Goal: Task Accomplishment & Management: Manage account settings

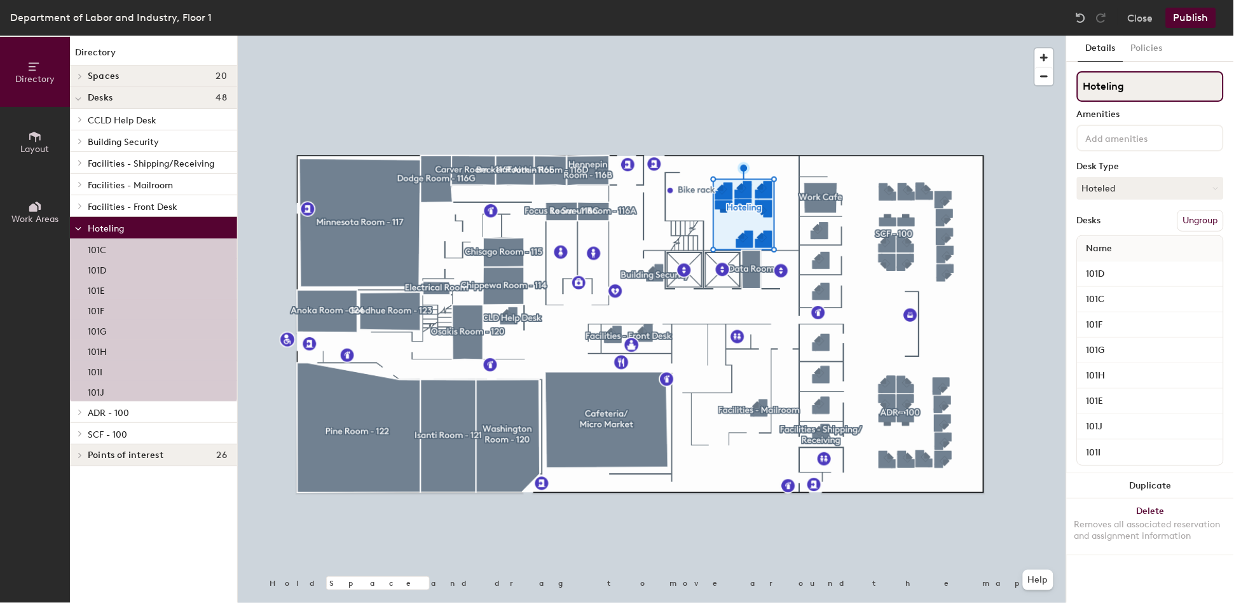
click at [1151, 89] on input "Hoteling" at bounding box center [1150, 86] width 147 height 31
click at [1164, 89] on input "Agency Hoteling" at bounding box center [1150, 86] width 147 height 31
type input "Agency Hoteling - 113"
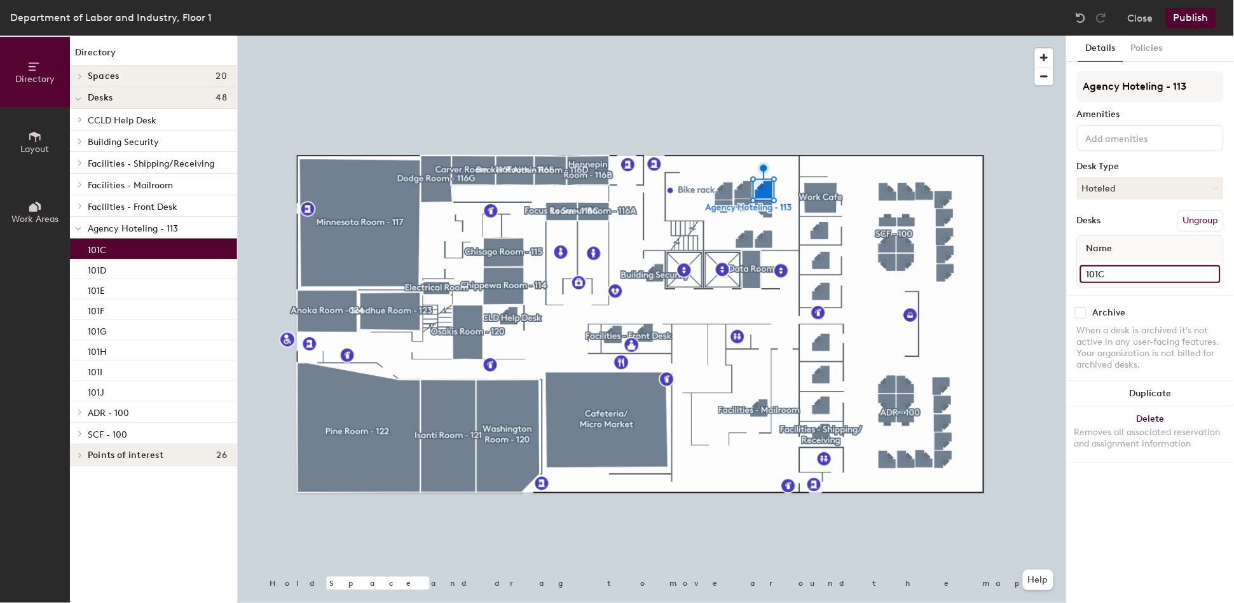
click at [1142, 274] on input "101C" at bounding box center [1151, 274] width 141 height 18
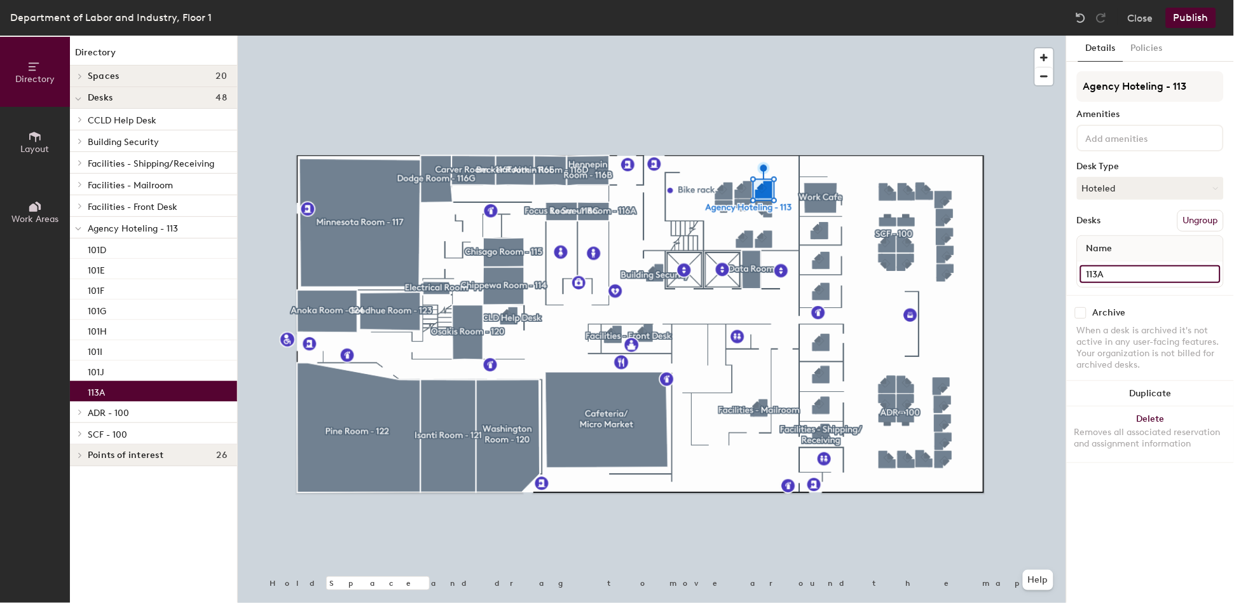
type input "113A"
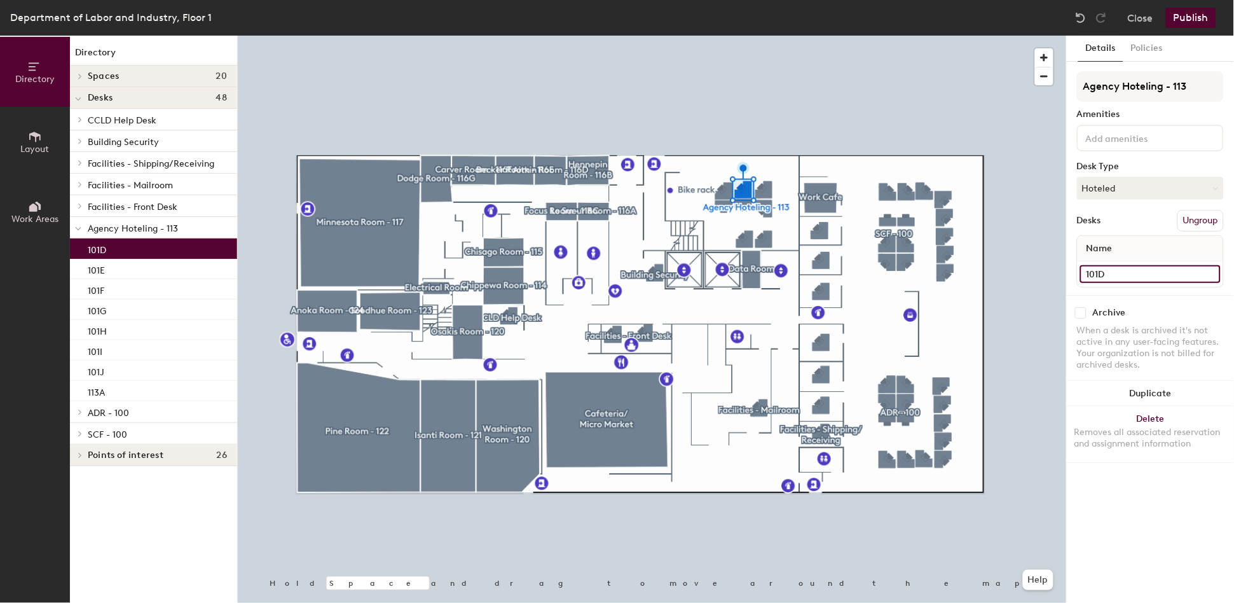
click at [1126, 274] on input "101D" at bounding box center [1151, 274] width 141 height 18
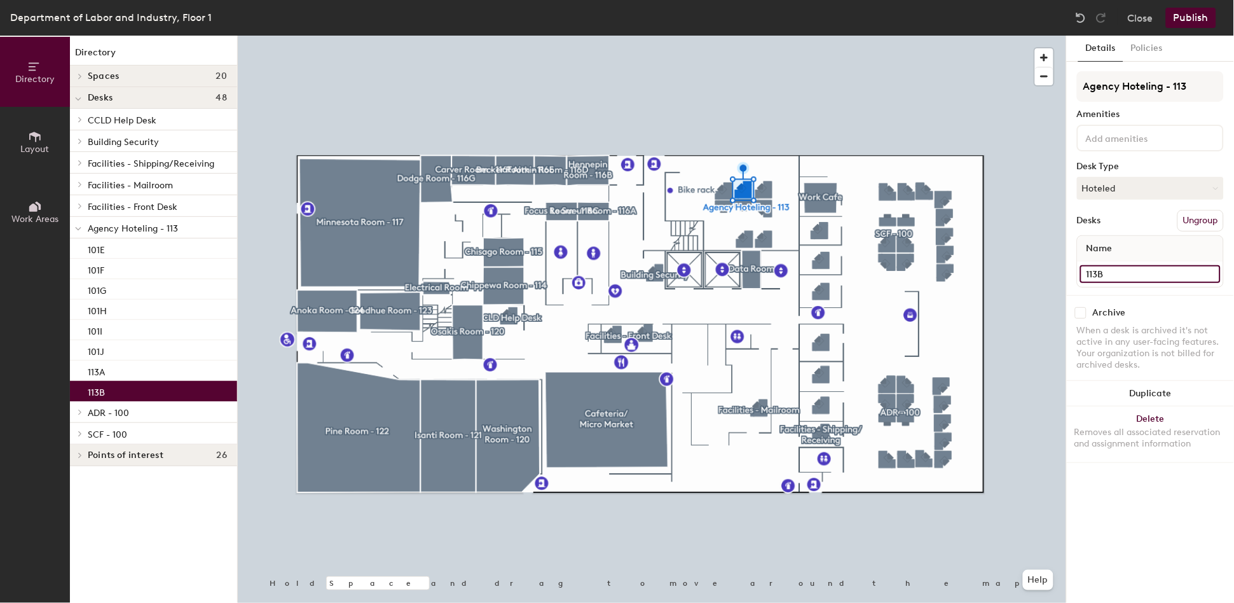
type input "113B"
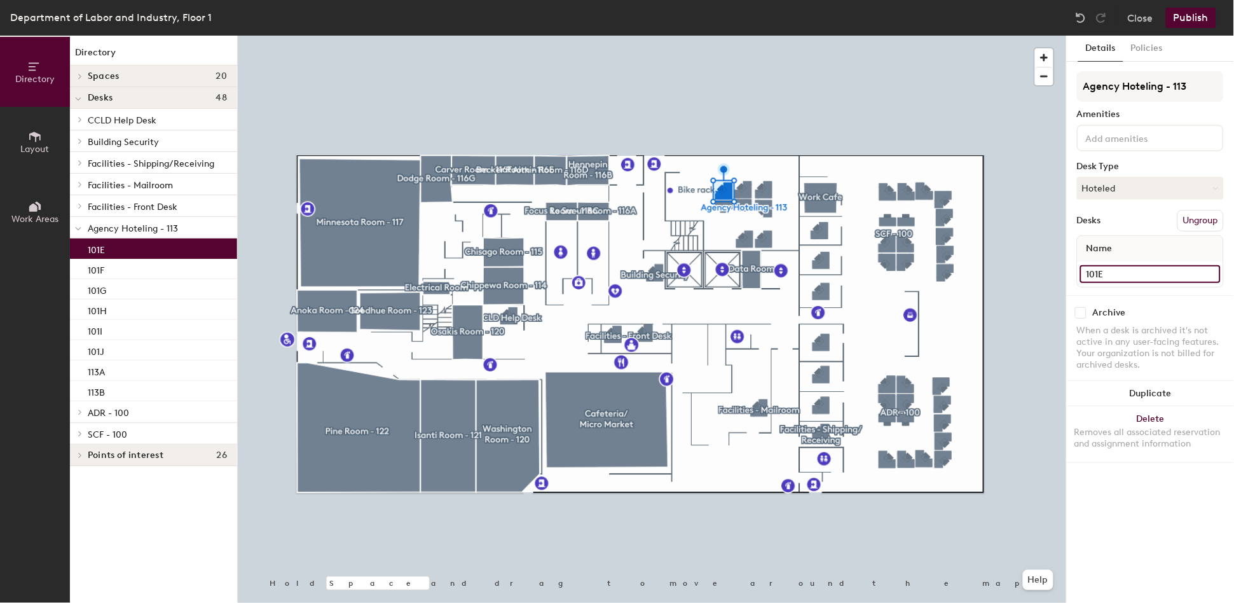
click at [1131, 273] on input "101E" at bounding box center [1151, 274] width 141 height 18
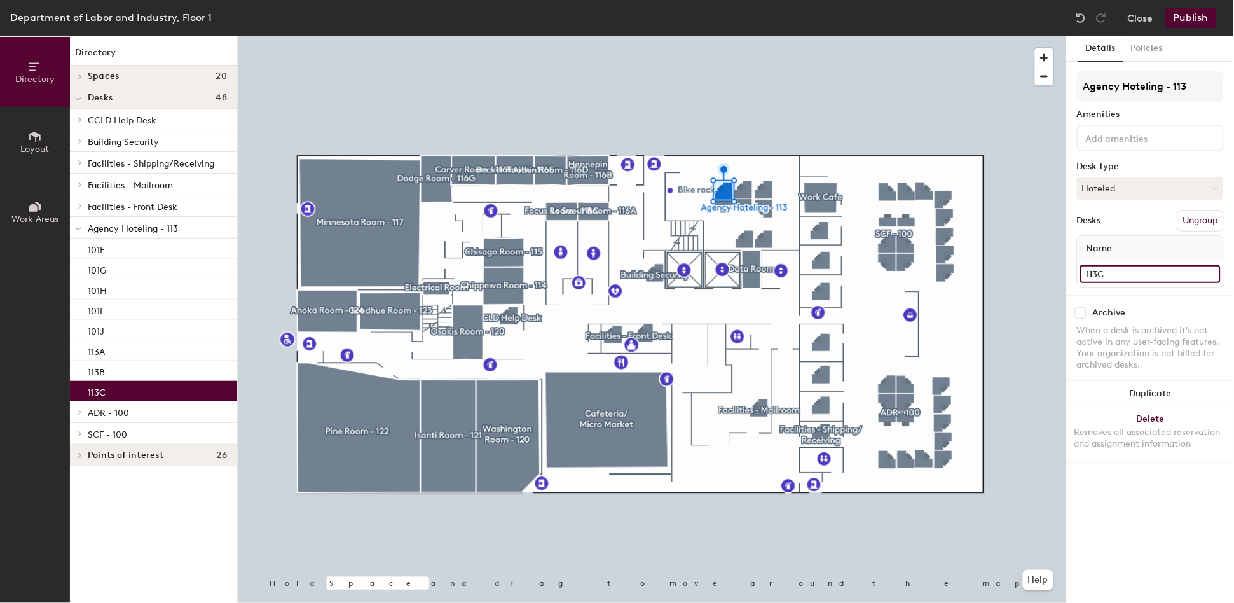
type input "113C"
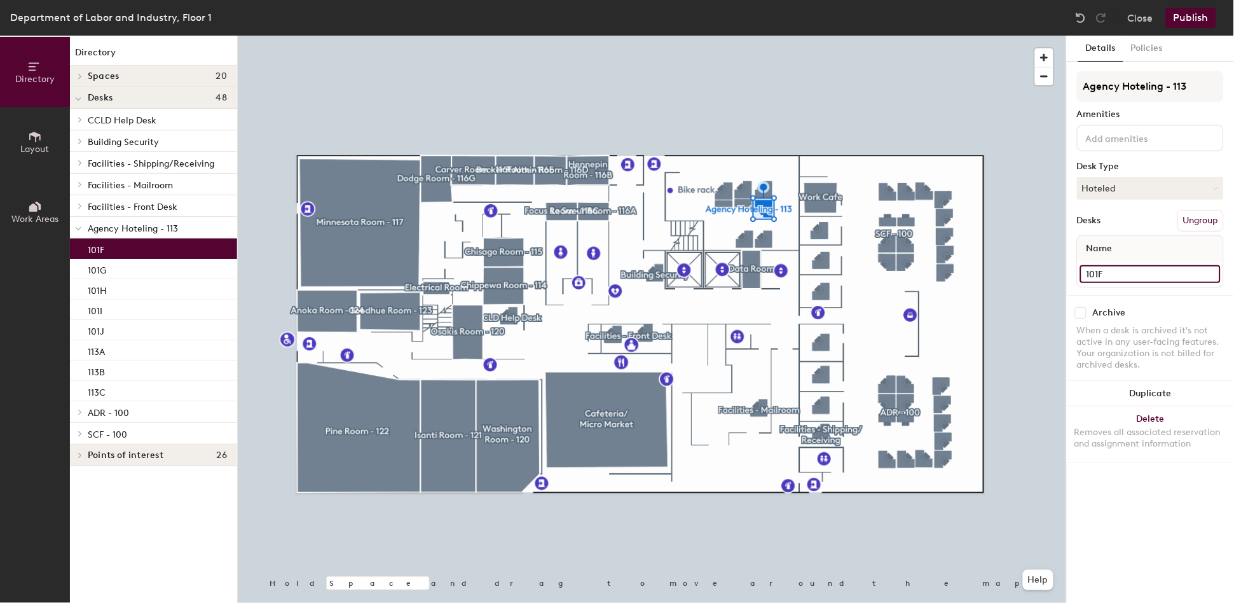
click at [1125, 268] on input "101F" at bounding box center [1151, 274] width 141 height 18
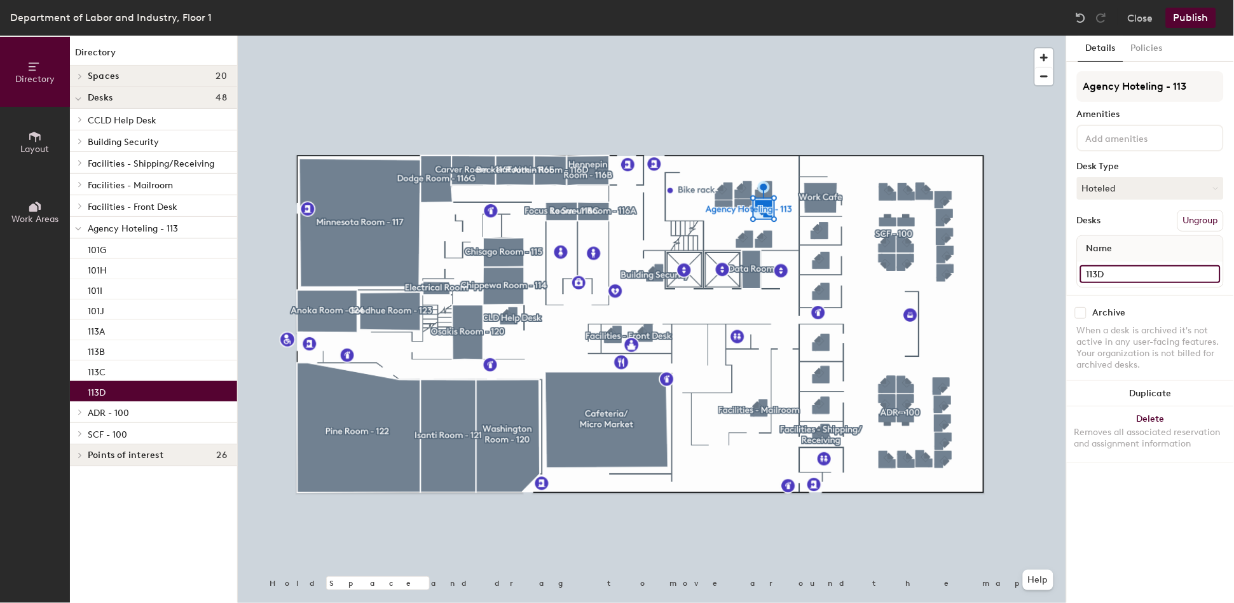
type input "113D"
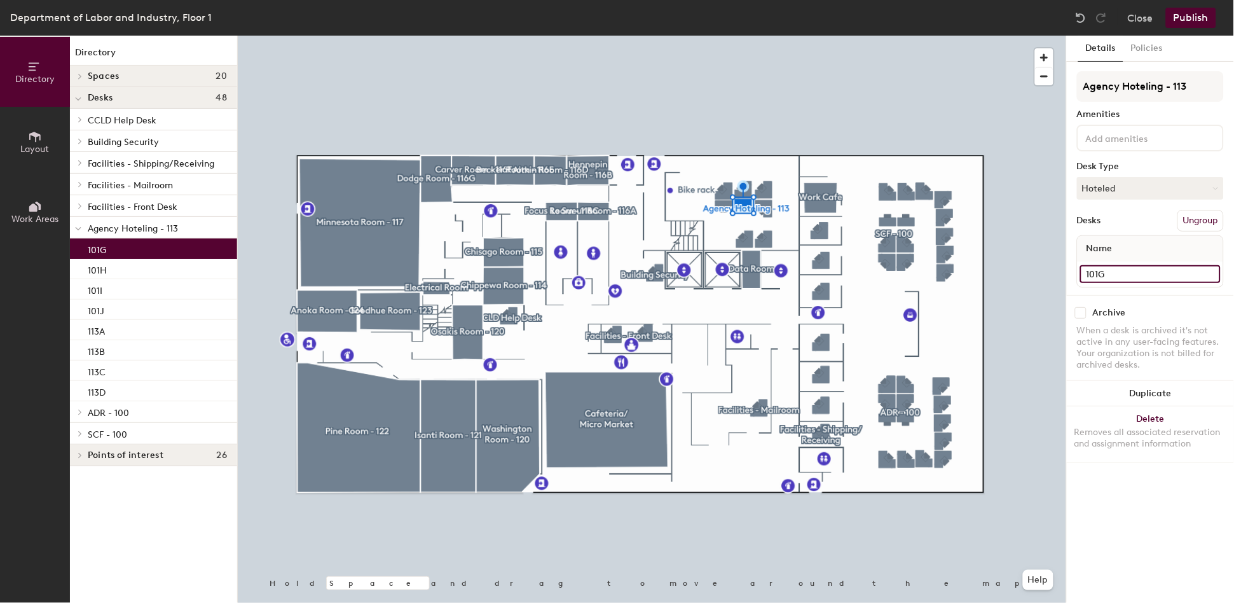
click at [1117, 272] on input "101G" at bounding box center [1151, 274] width 141 height 18
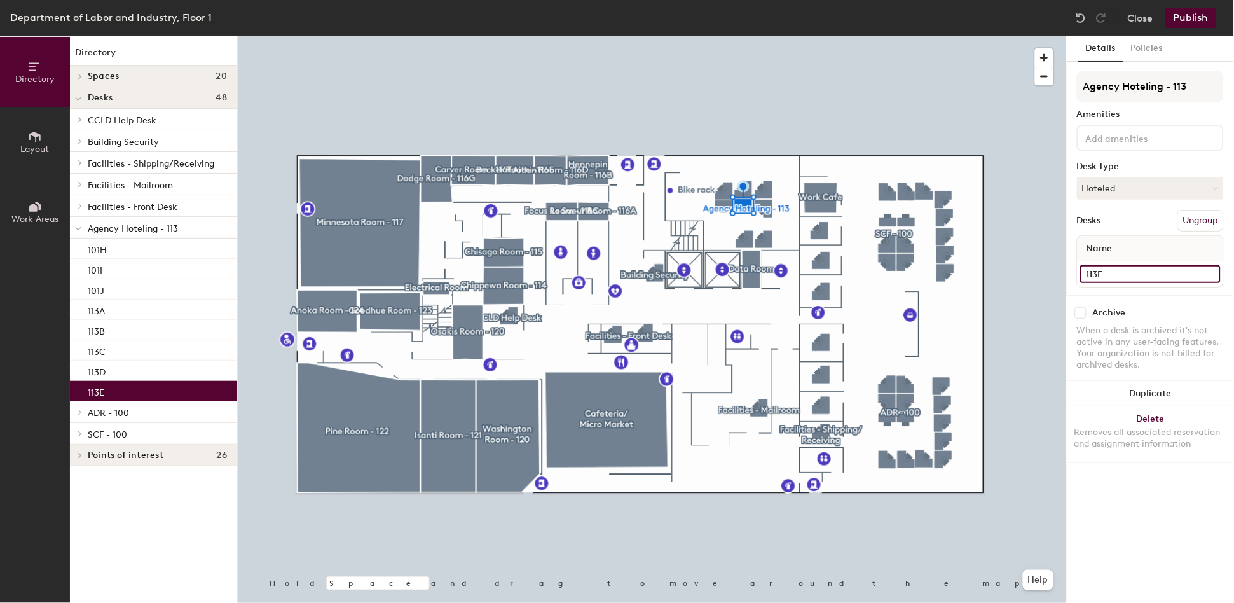
type input "113E"
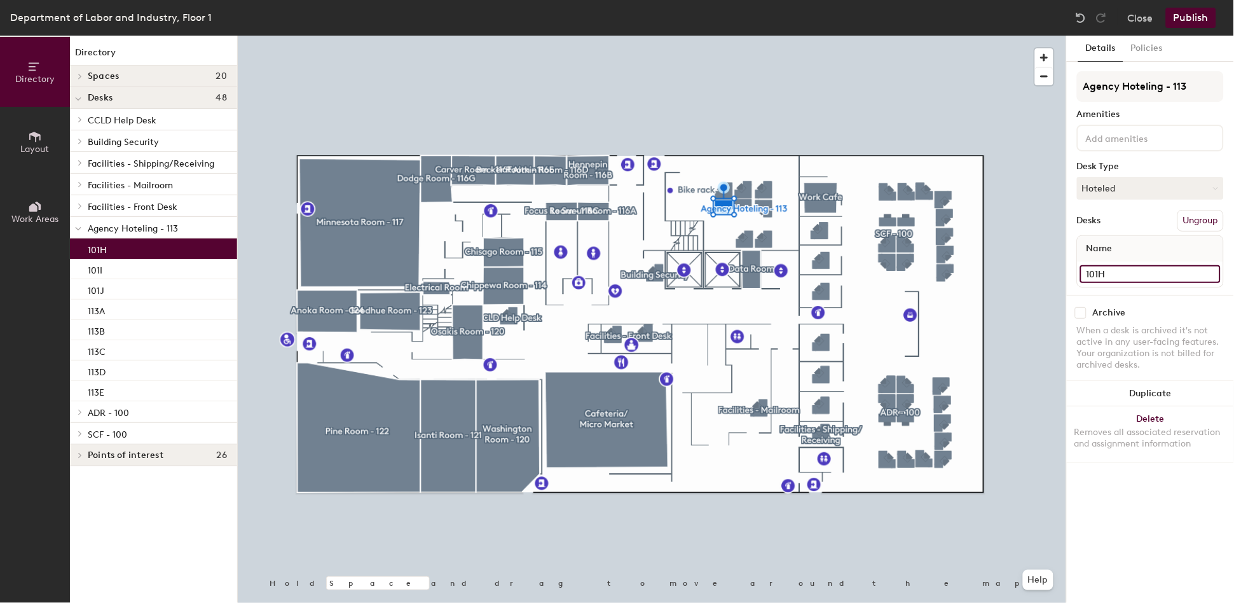
click at [1126, 270] on input "101H" at bounding box center [1151, 274] width 141 height 18
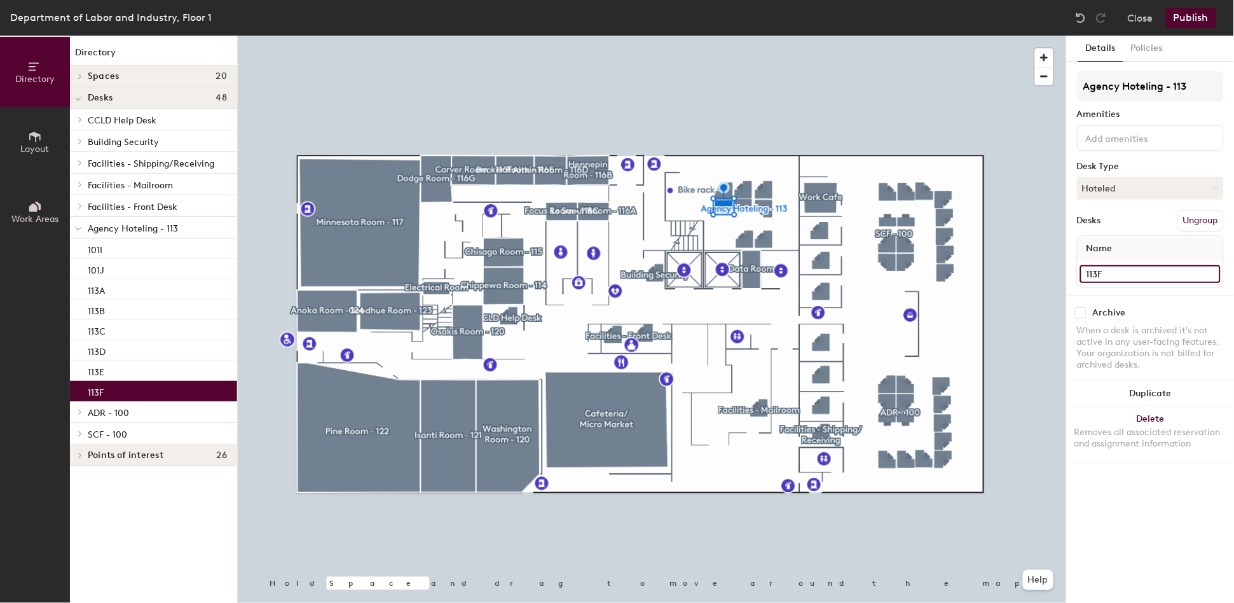
type input "113F"
click at [769, 36] on div at bounding box center [652, 36] width 829 height 0
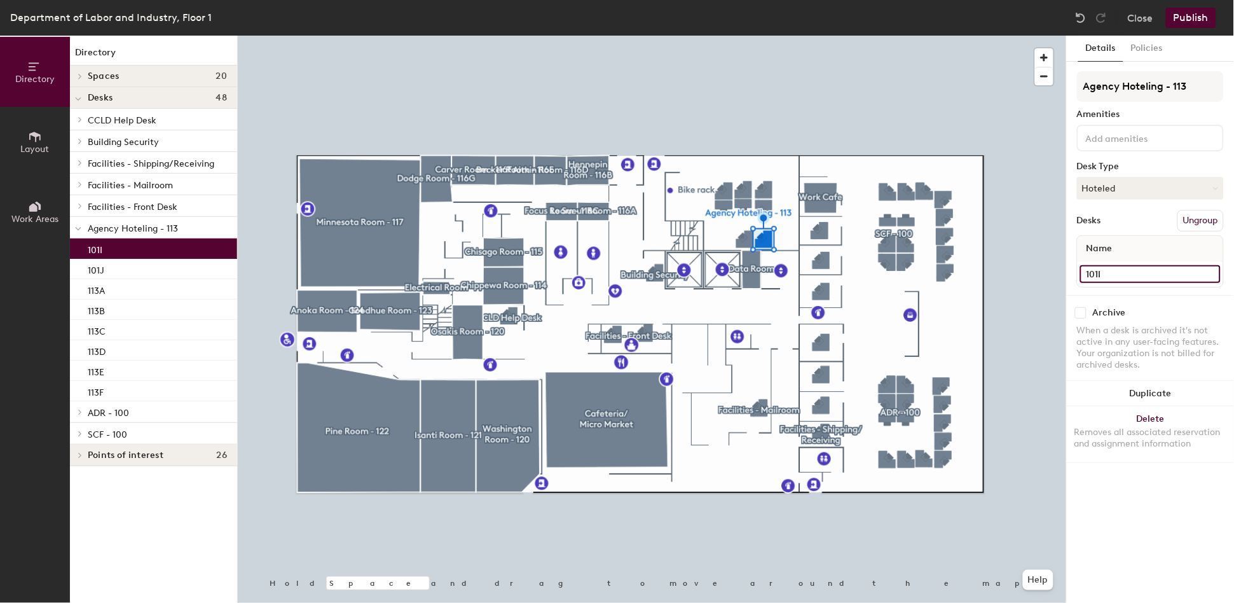
click at [1116, 277] on input "101I" at bounding box center [1151, 274] width 141 height 18
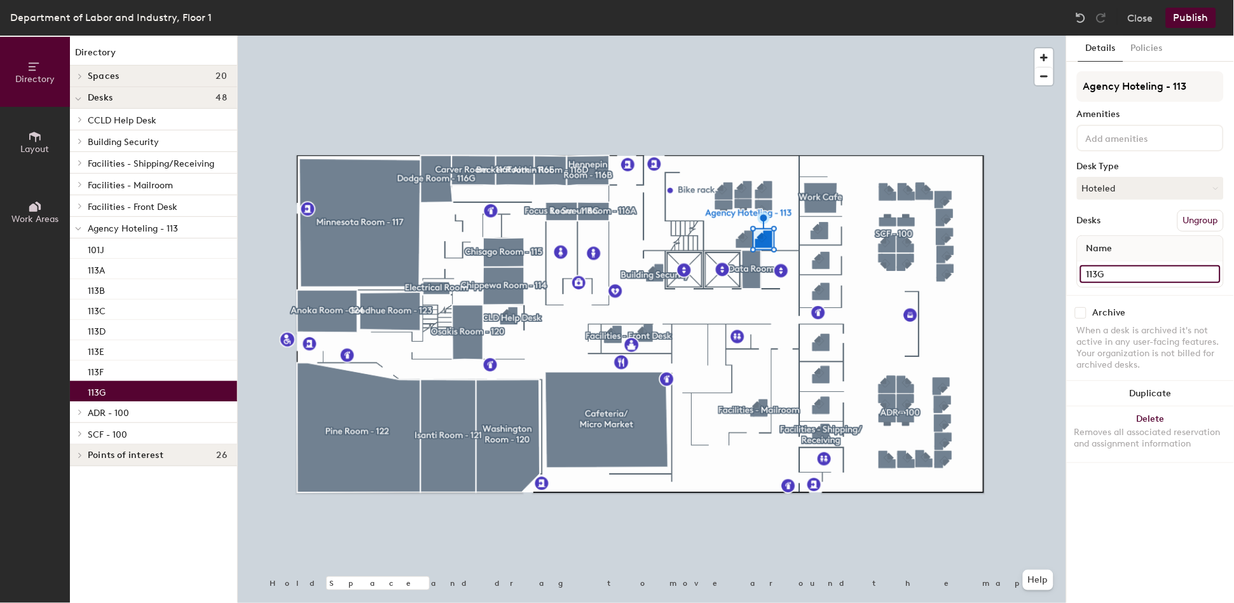
type input "113G"
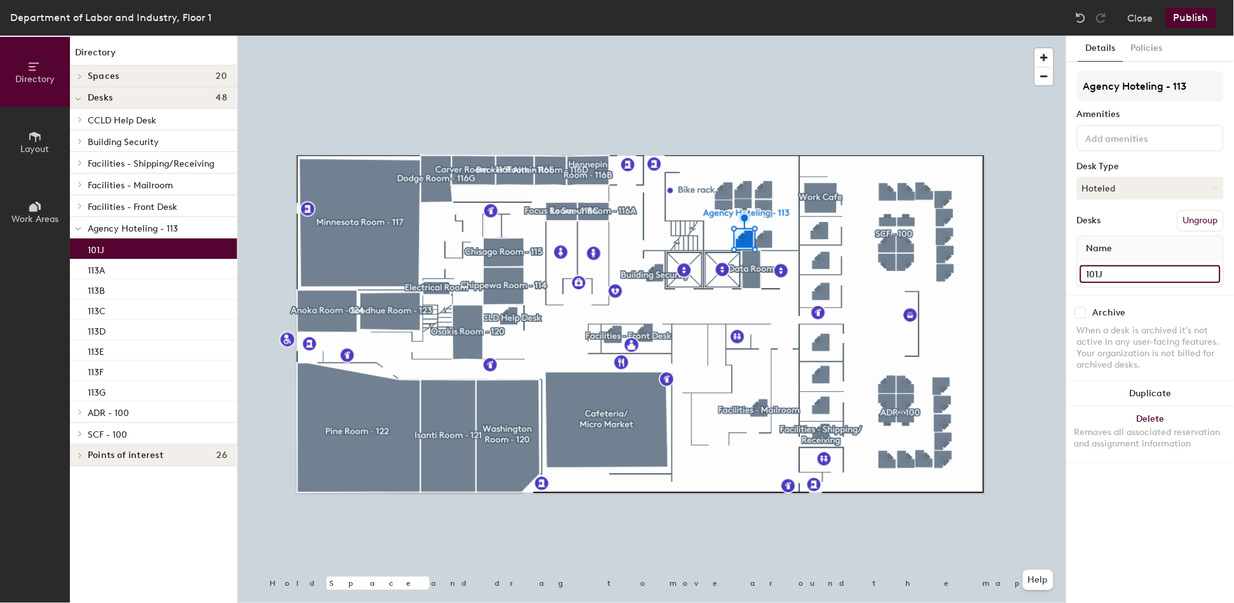
click at [1120, 275] on input "101J" at bounding box center [1151, 274] width 141 height 18
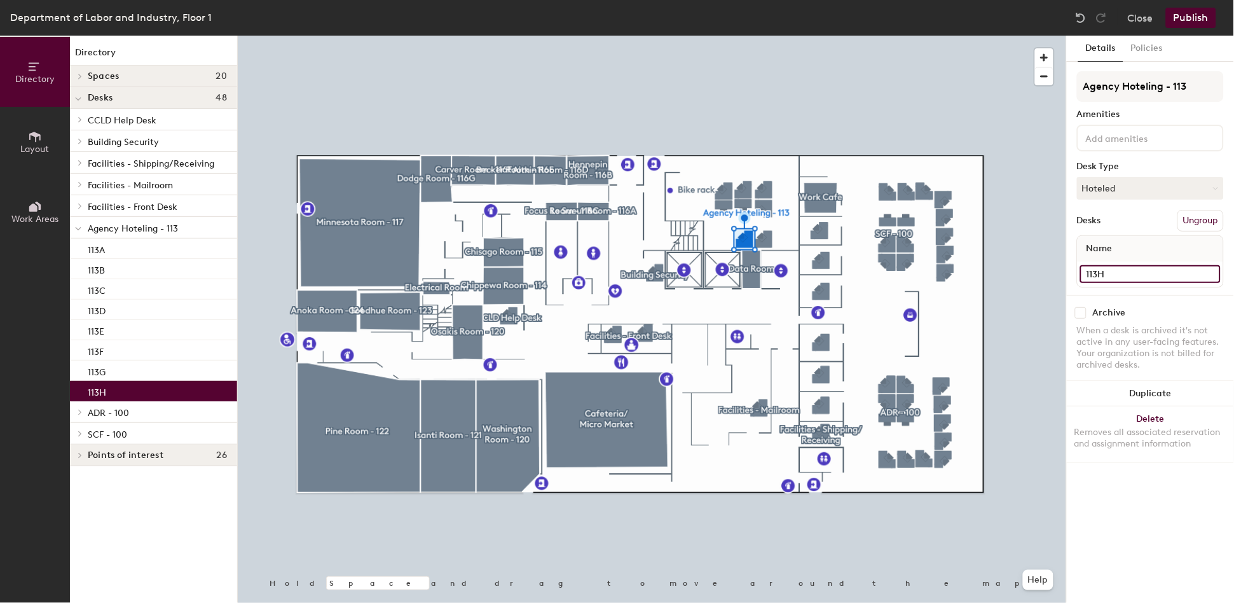
type input "113H"
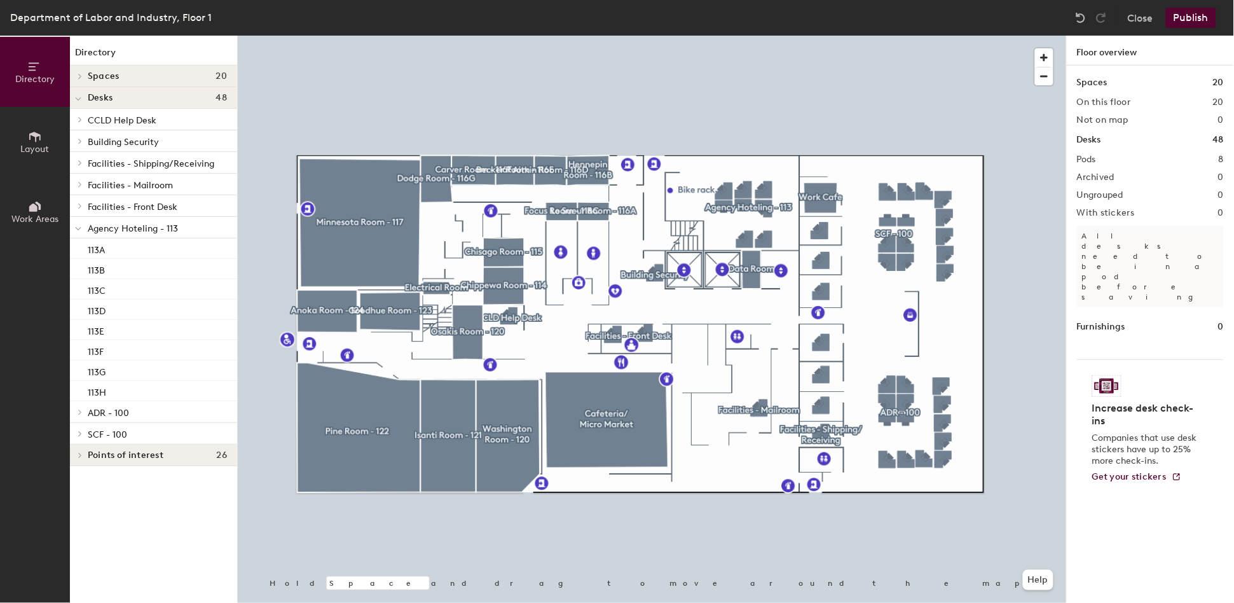
click at [1195, 14] on button "Publish" at bounding box center [1191, 18] width 50 height 20
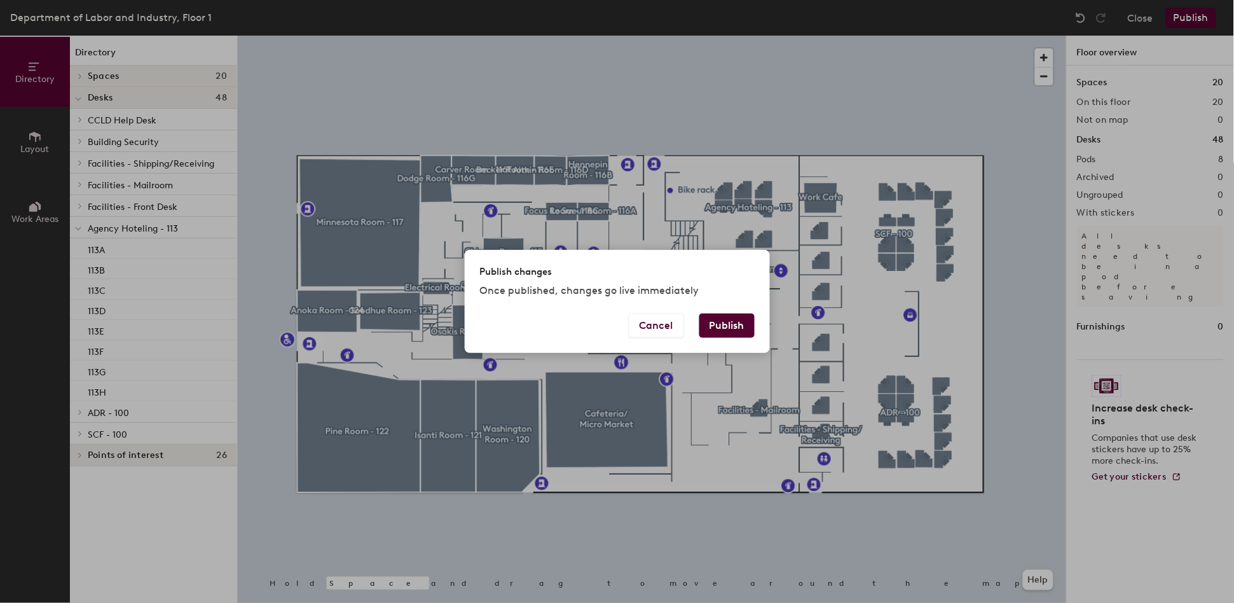
click at [734, 326] on button "Publish" at bounding box center [727, 326] width 55 height 24
